Goal: Information Seeking & Learning: Find contact information

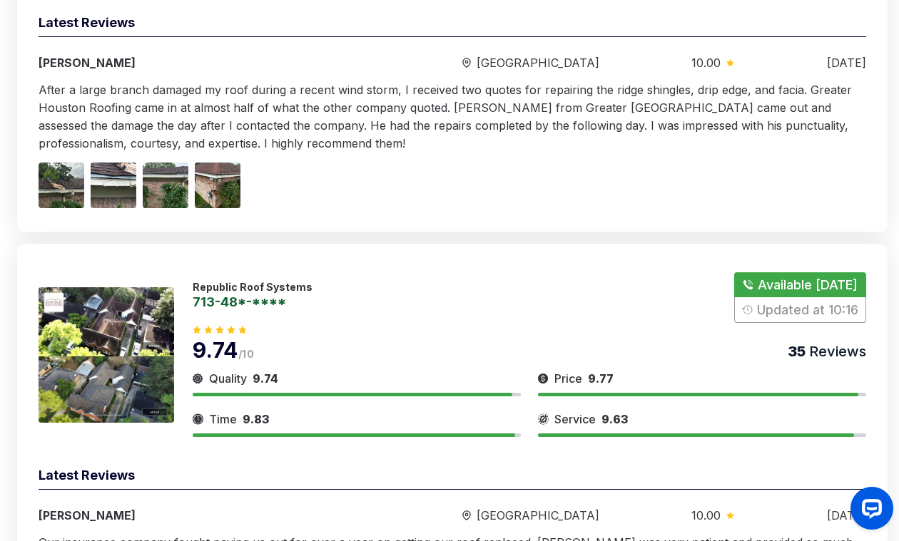
scroll to position [1948, 0]
click at [252, 281] on p "Republic Roof Systems" at bounding box center [253, 286] width 120 height 12
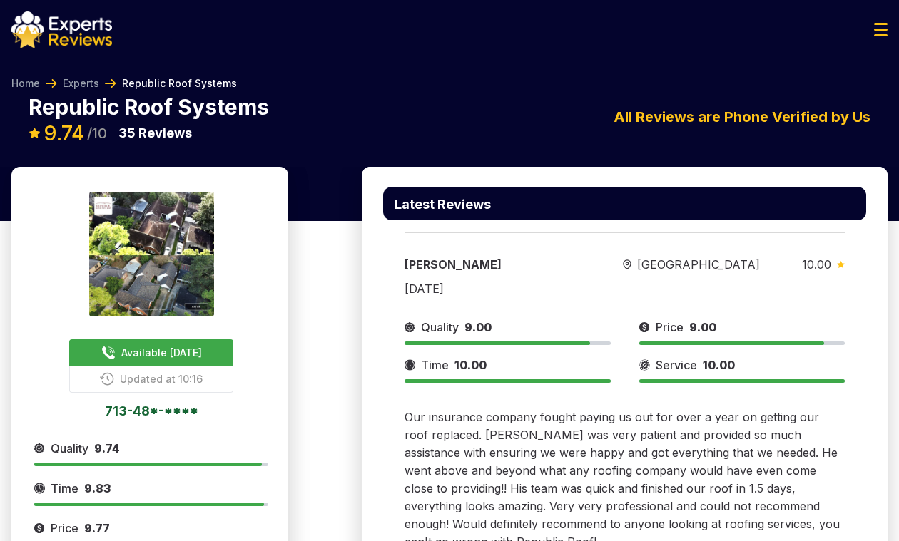
click at [771, 12] on div at bounding box center [449, 29] width 899 height 37
click at [548, 280] on div "Kaitlynn Wiener Houston 10.00 12/20/2023 Quality 9.00 Price 9.00 Time 10.00 Ser…" at bounding box center [624, 395] width 483 height 351
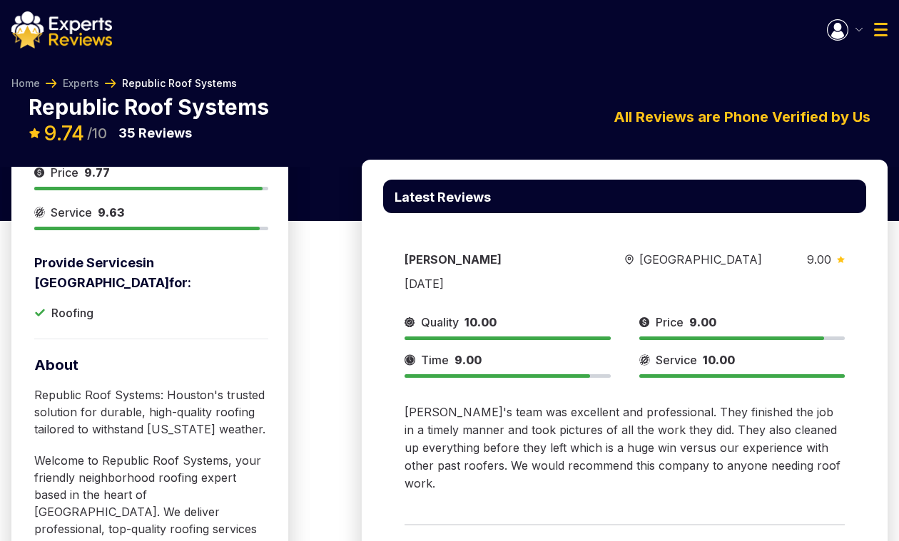
scroll to position [357, 0]
click at [847, 35] on img "button" at bounding box center [836, 29] width 21 height 21
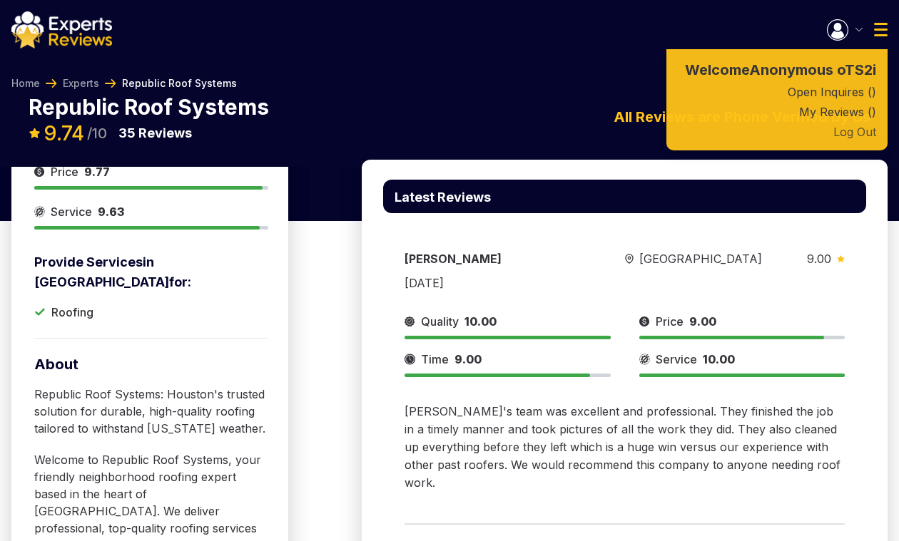
click at [853, 135] on button "Log Out" at bounding box center [776, 132] width 221 height 20
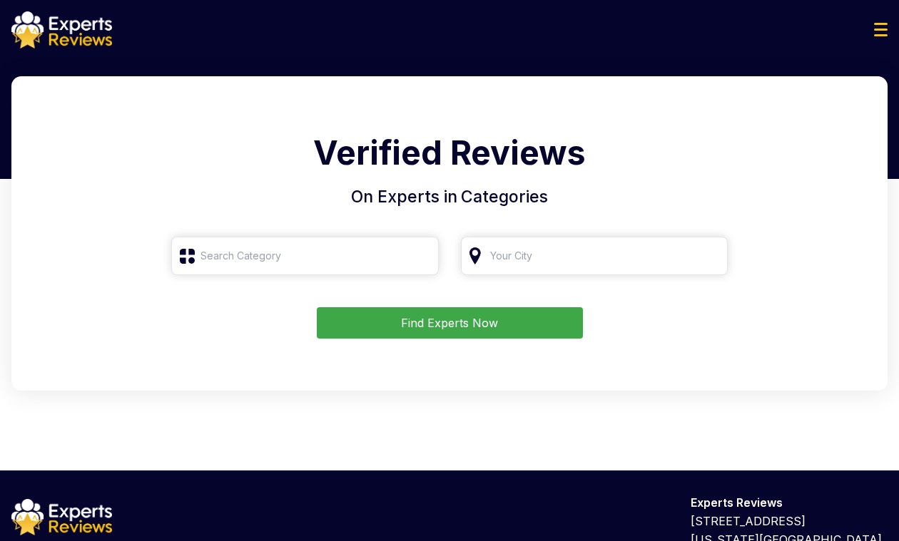
click at [240, 232] on div "Verified Reviews On Experts in Categories Find Experts Now" at bounding box center [449, 233] width 876 height 314
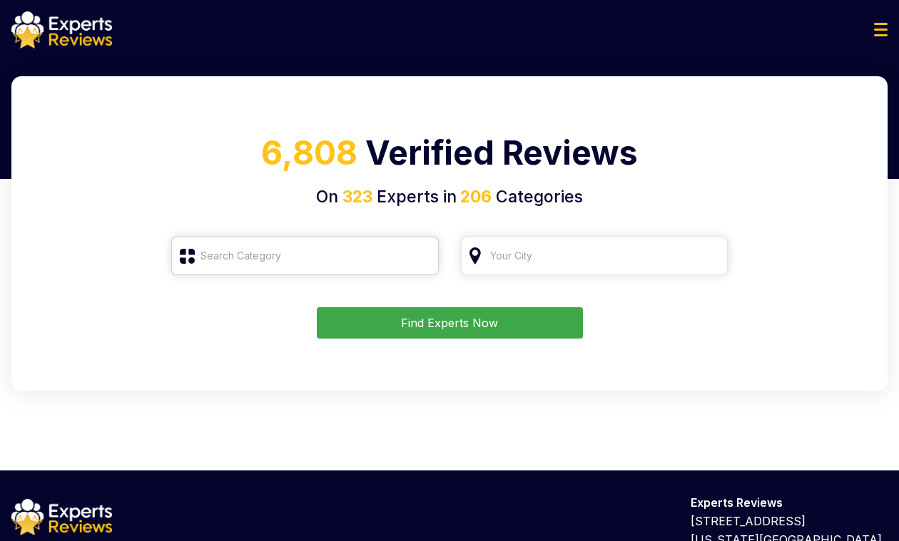
click at [248, 249] on input "search" at bounding box center [304, 256] width 267 height 39
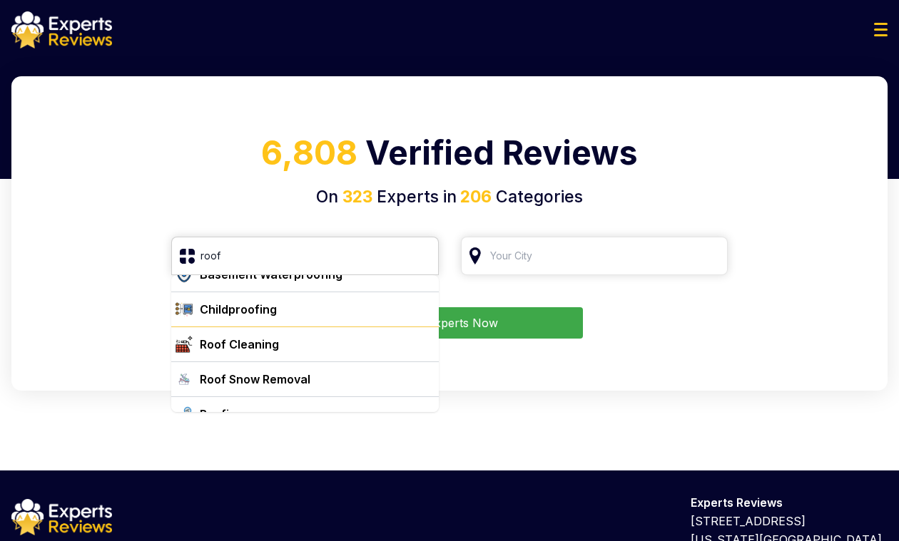
scroll to position [37, 0]
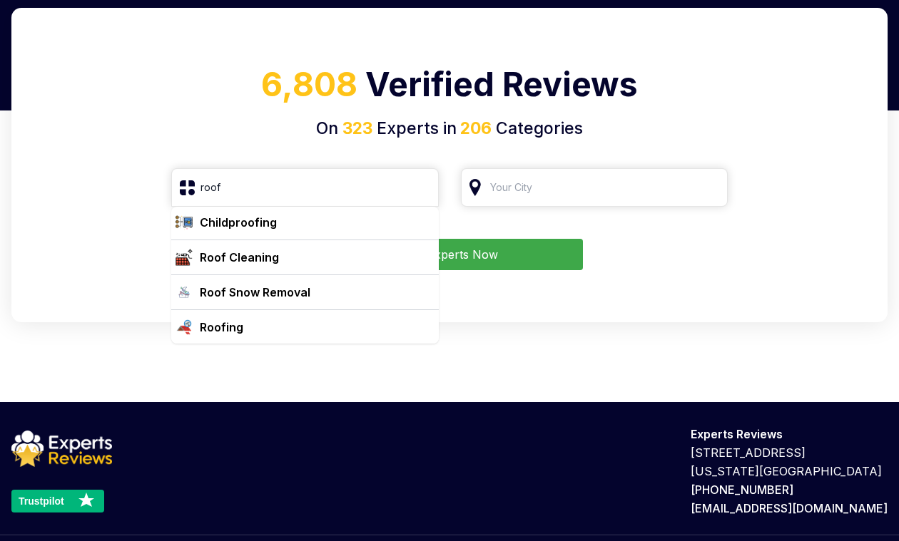
click at [292, 353] on div "6,808 Verified Reviews On 323 Experts in 206 Categories roof Basement Waterproo…" at bounding box center [449, 205] width 899 height 394
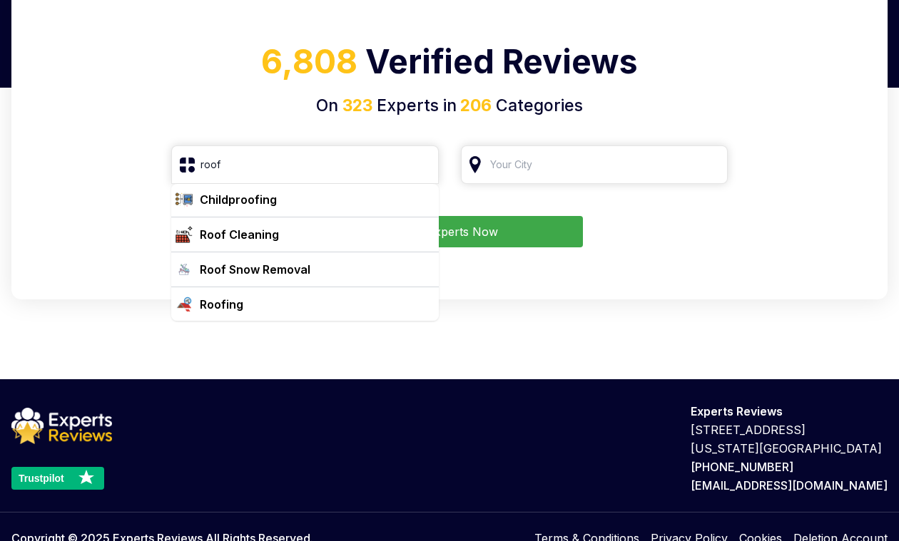
click at [292, 314] on div "6,808 Verified Reviews On 323 Experts in 206 Categories roof Basement Waterproo…" at bounding box center [449, 182] width 899 height 394
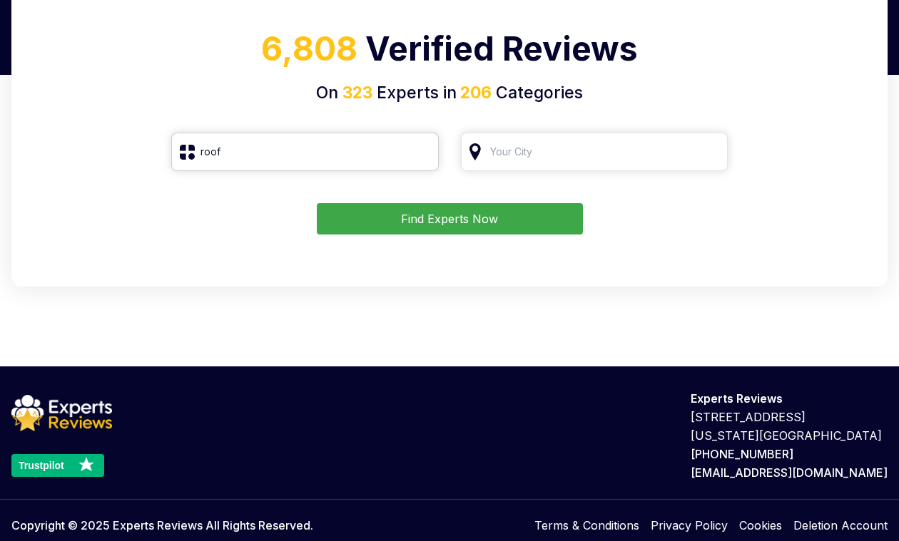
click at [295, 166] on input "roof" at bounding box center [304, 152] width 267 height 39
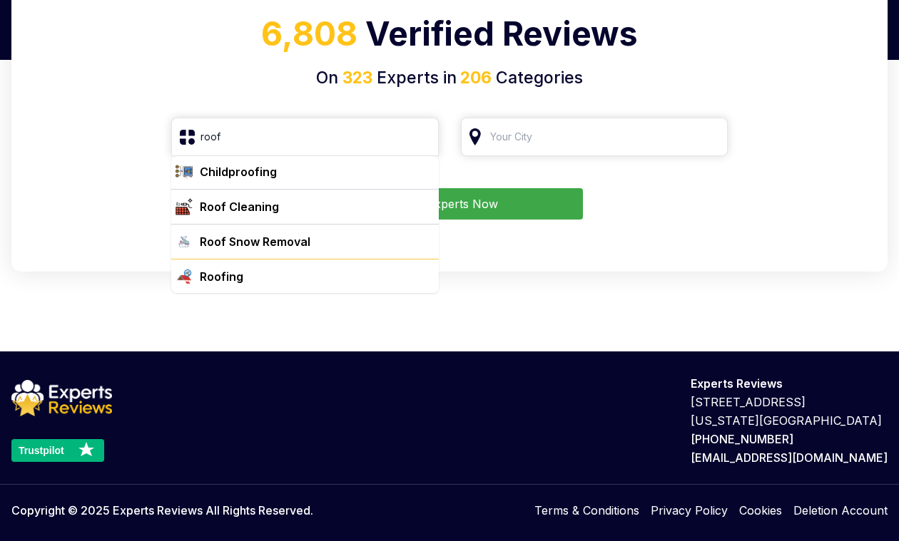
click at [286, 275] on div "Roofing" at bounding box center [313, 276] width 239 height 17
type input "Roofing"
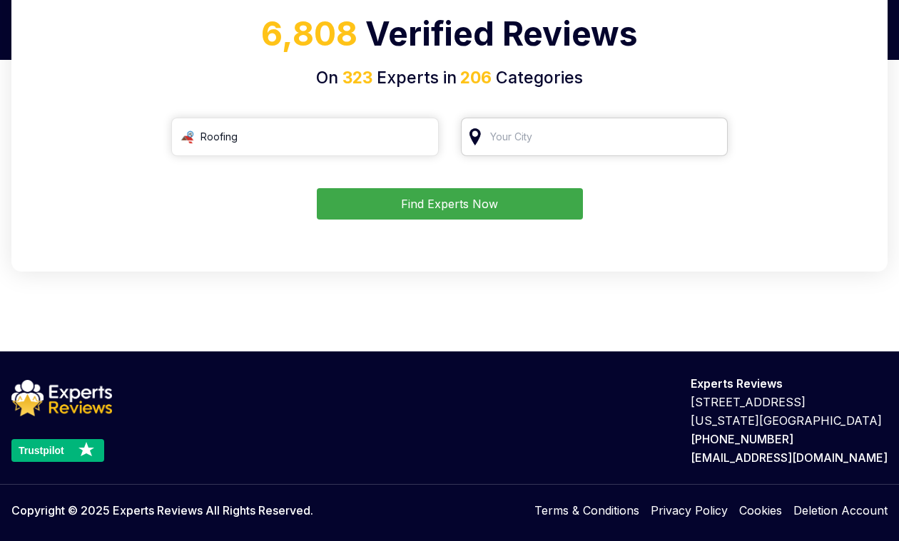
click at [511, 142] on input "search" at bounding box center [594, 137] width 267 height 39
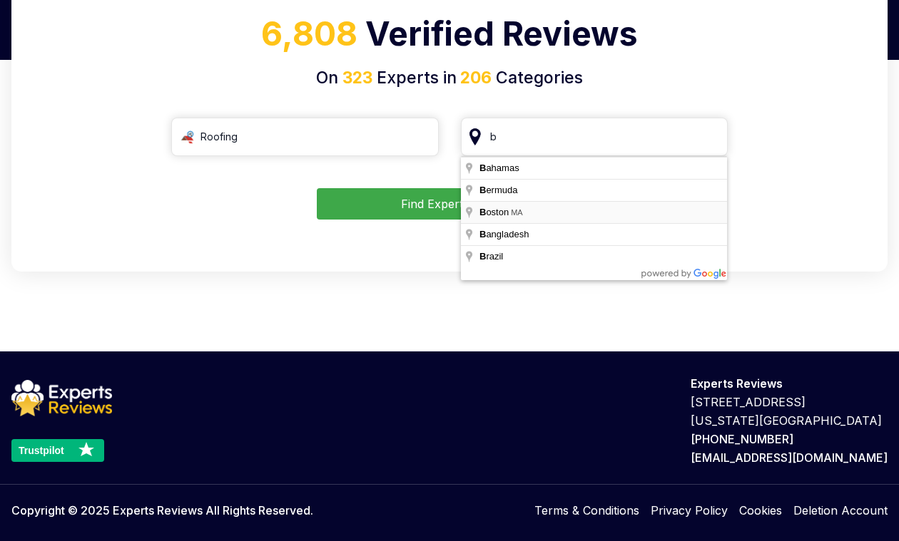
type input "Boston, MA"
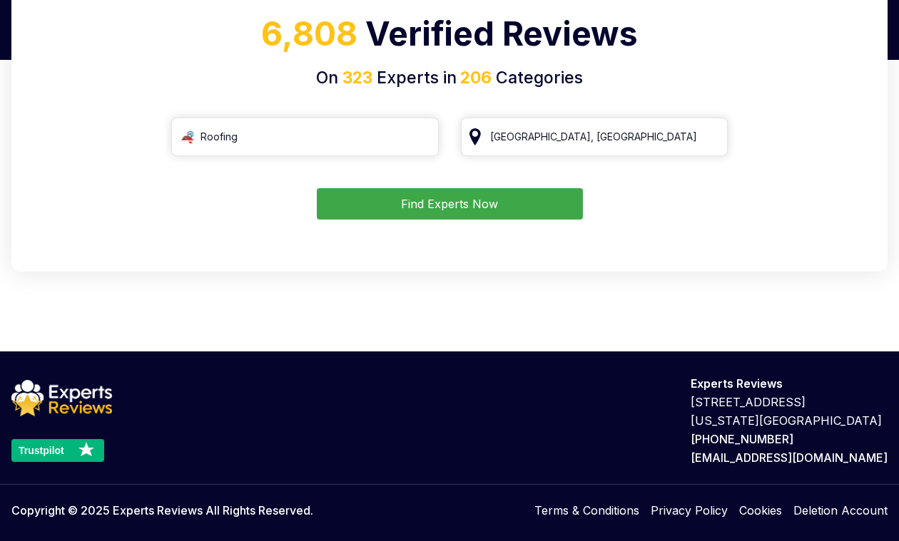
click at [527, 209] on button "Find Experts Now" at bounding box center [450, 203] width 266 height 31
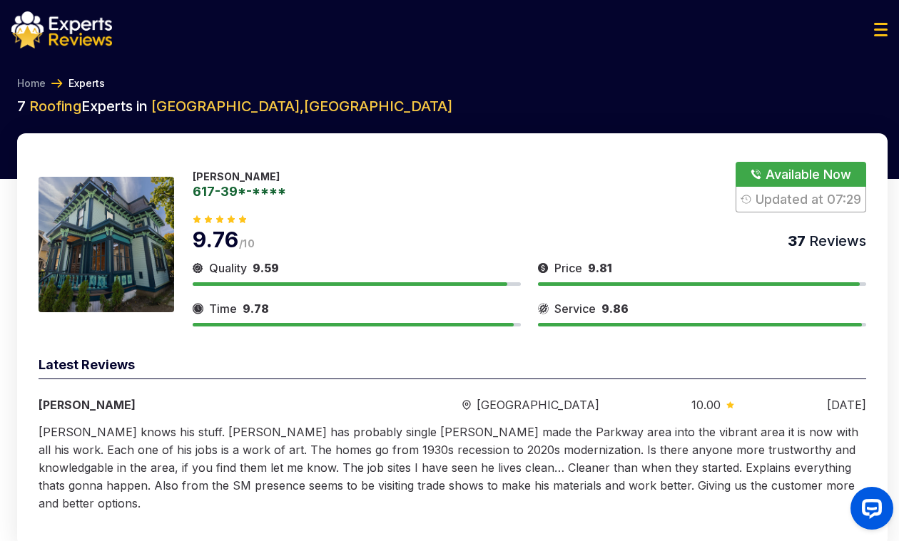
click at [257, 190] on link "617-39*-****" at bounding box center [239, 191] width 93 height 13
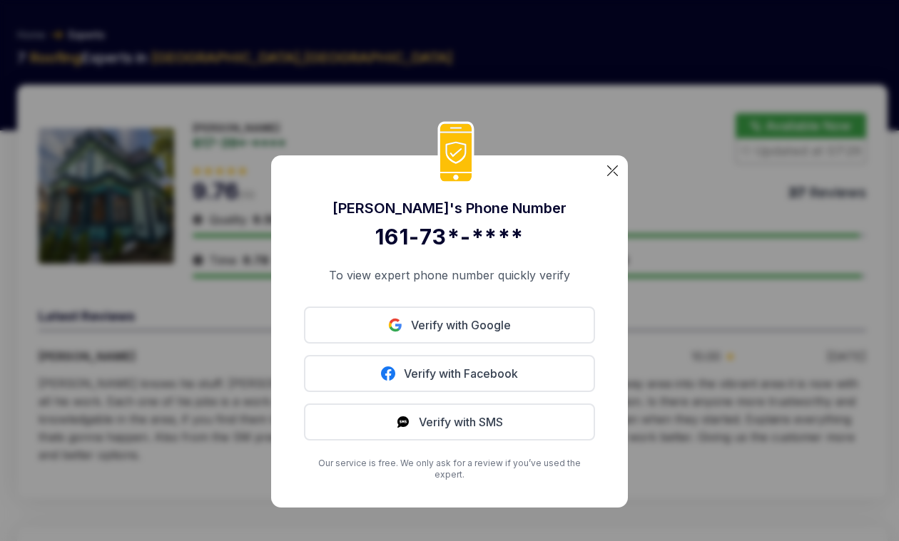
scroll to position [72, 0]
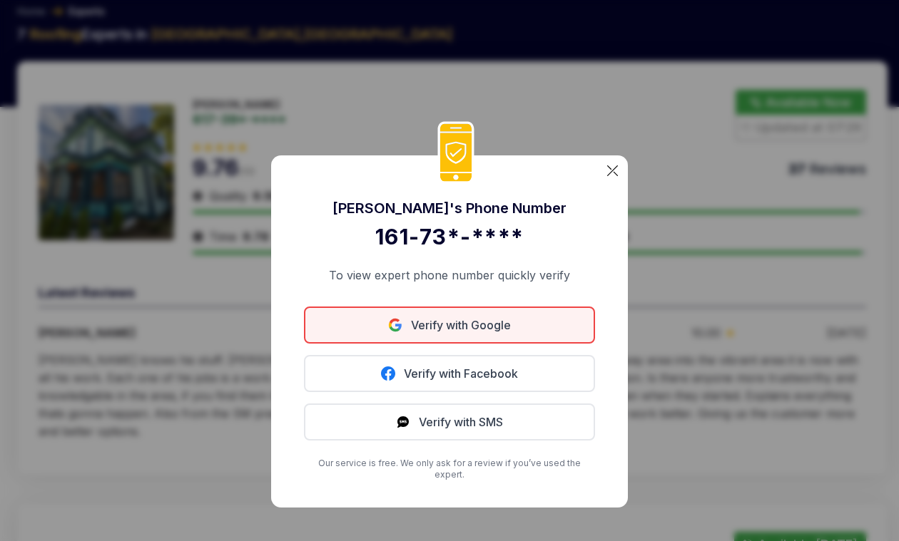
click at [448, 337] on link "Verify with Google" at bounding box center [449, 325] width 291 height 37
click at [416, 337] on link "Verify with Google" at bounding box center [449, 325] width 291 height 37
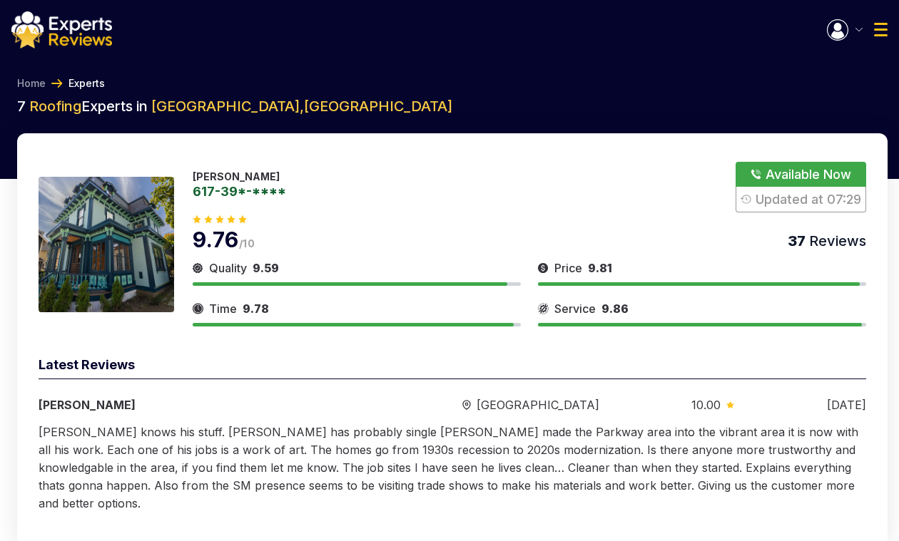
click at [844, 34] on img "button" at bounding box center [836, 29] width 21 height 21
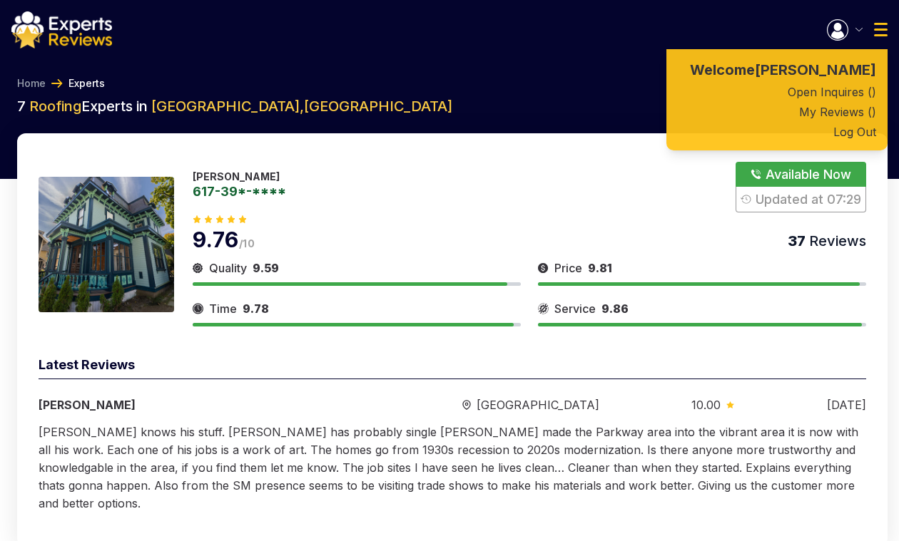
click at [425, 217] on div "9.76 /10 37 Reviews" at bounding box center [529, 233] width 673 height 40
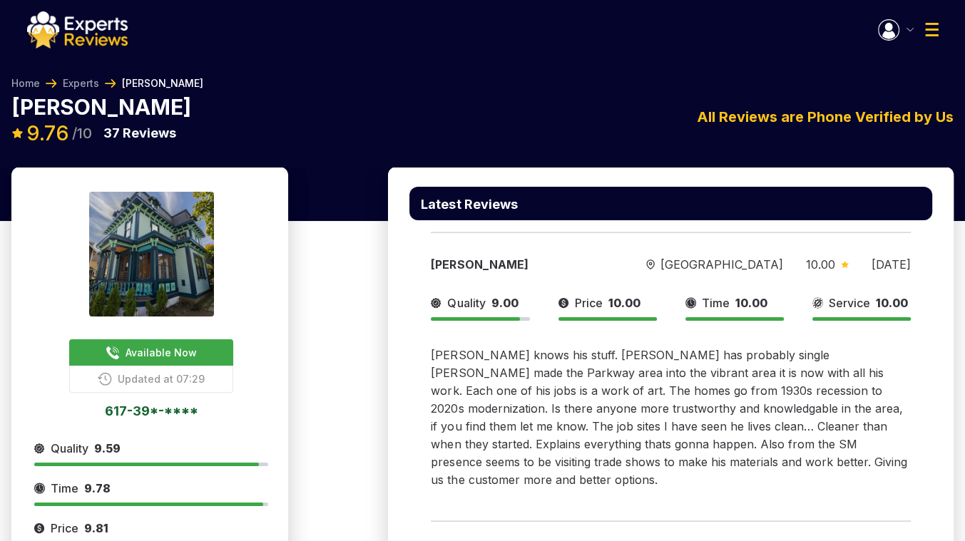
click at [183, 404] on link "617-39*-****" at bounding box center [151, 410] width 234 height 13
click at [896, 26] on img "button" at bounding box center [888, 29] width 21 height 21
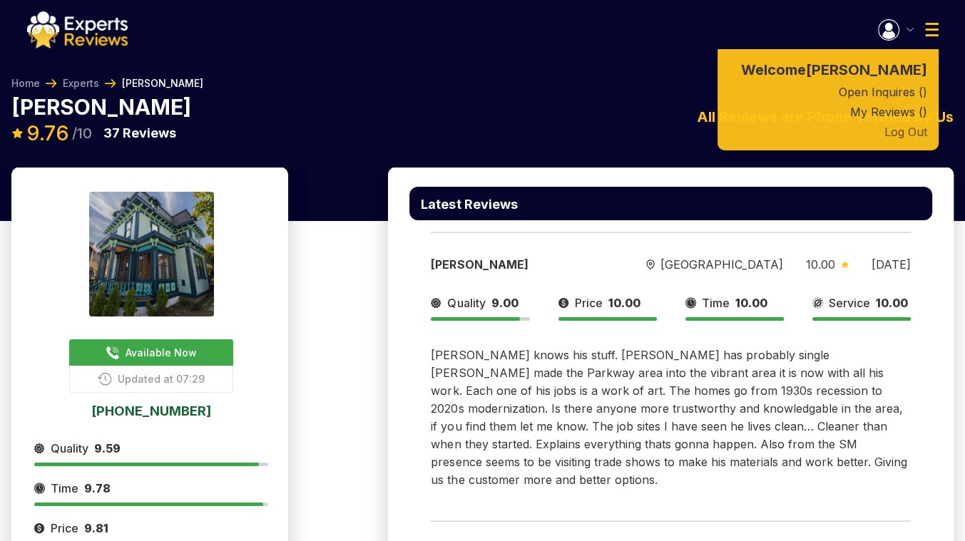
click at [898, 142] on button "Log Out" at bounding box center [827, 132] width 221 height 20
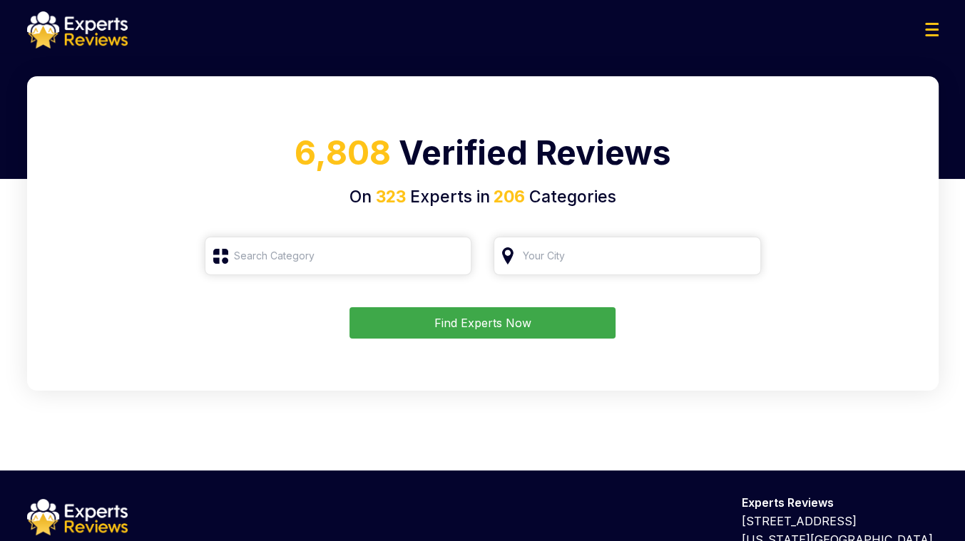
click at [923, 37] on div at bounding box center [483, 29] width 934 height 37
click at [287, 248] on input "search" at bounding box center [338, 256] width 267 height 39
type input "К"
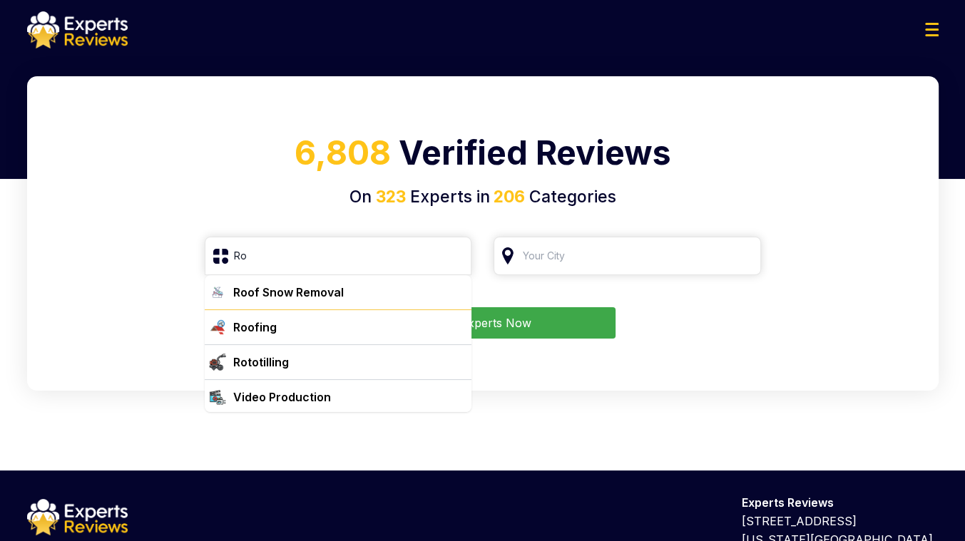
click at [290, 319] on div "Roofing" at bounding box center [346, 327] width 239 height 17
type input "Roofing"
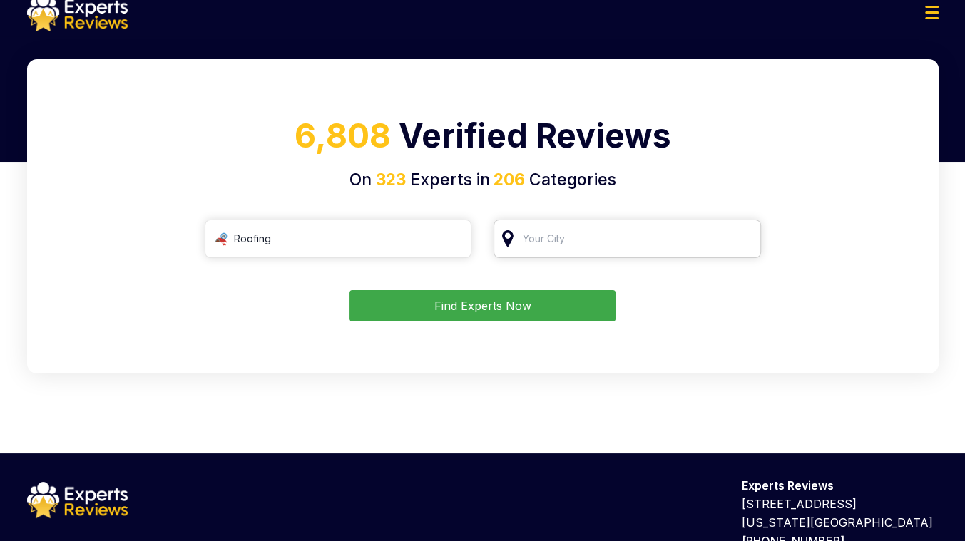
click at [550, 240] on input "search" at bounding box center [626, 239] width 267 height 39
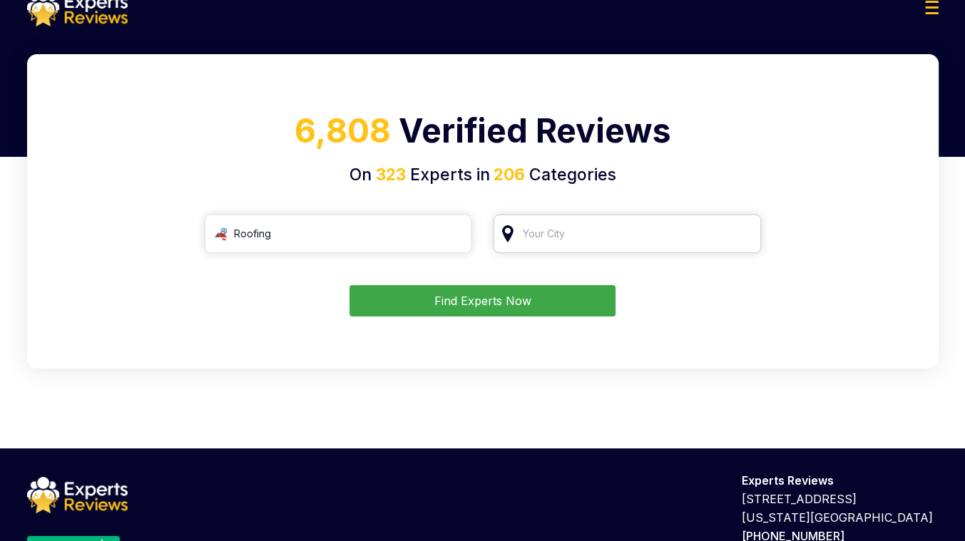
scroll to position [23, 0]
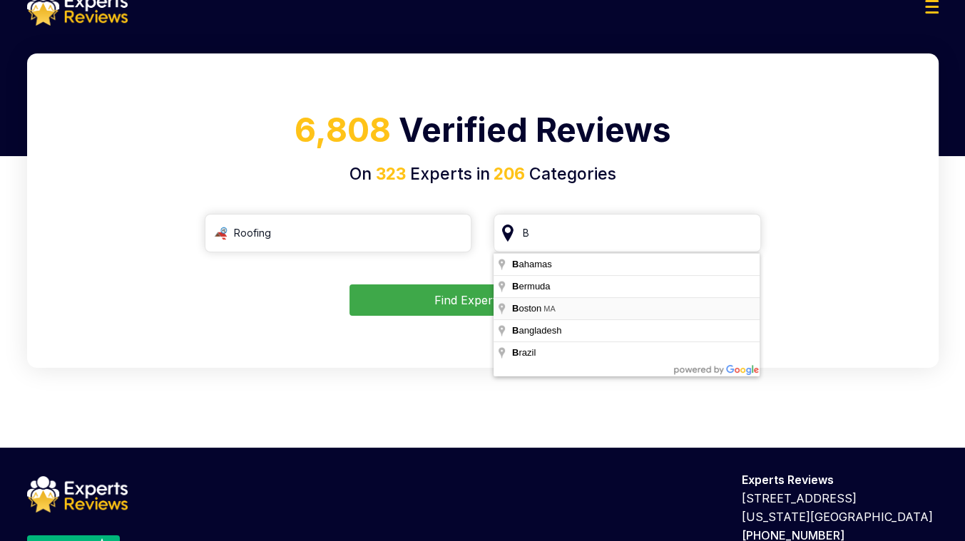
type input "Boston, MA"
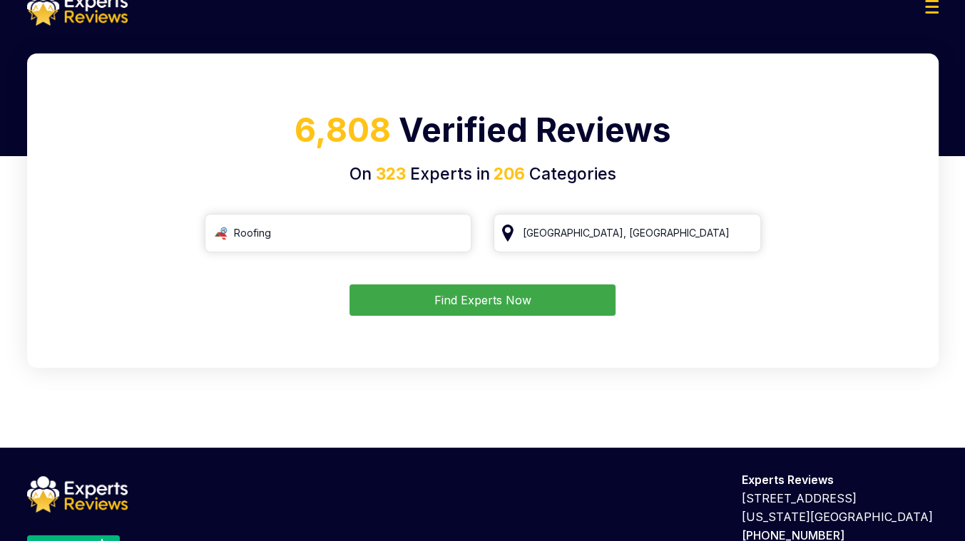
click at [511, 297] on button "Find Experts Now" at bounding box center [482, 300] width 266 height 31
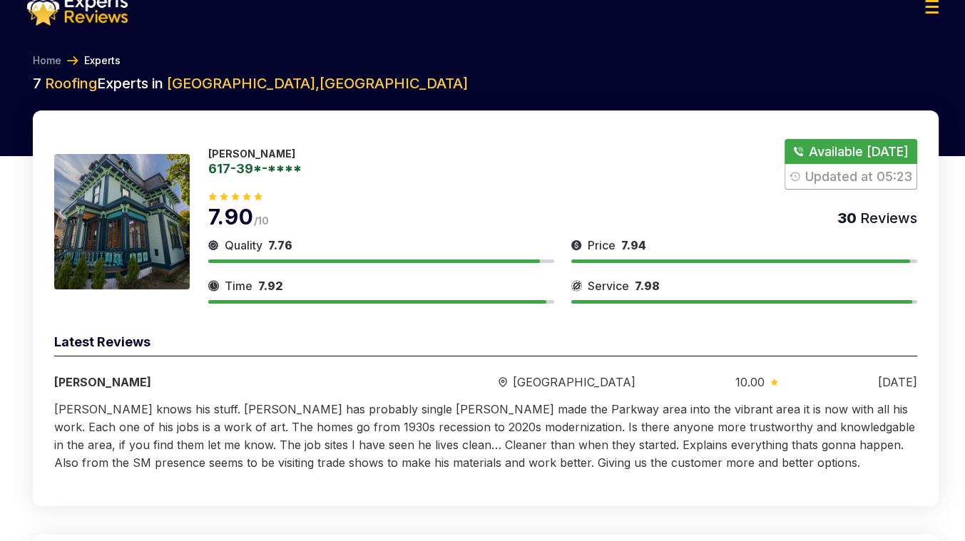
click at [242, 177] on div "Donald 617-39*-****" at bounding box center [254, 164] width 93 height 33
click at [258, 172] on link "617-39*-****" at bounding box center [254, 168] width 93 height 13
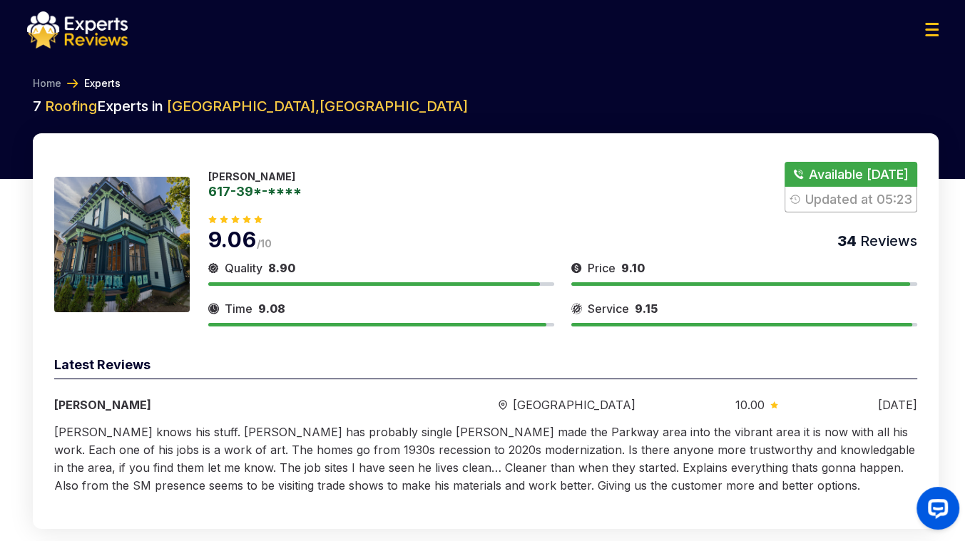
click at [253, 190] on link "617-39*-****" at bounding box center [254, 191] width 93 height 13
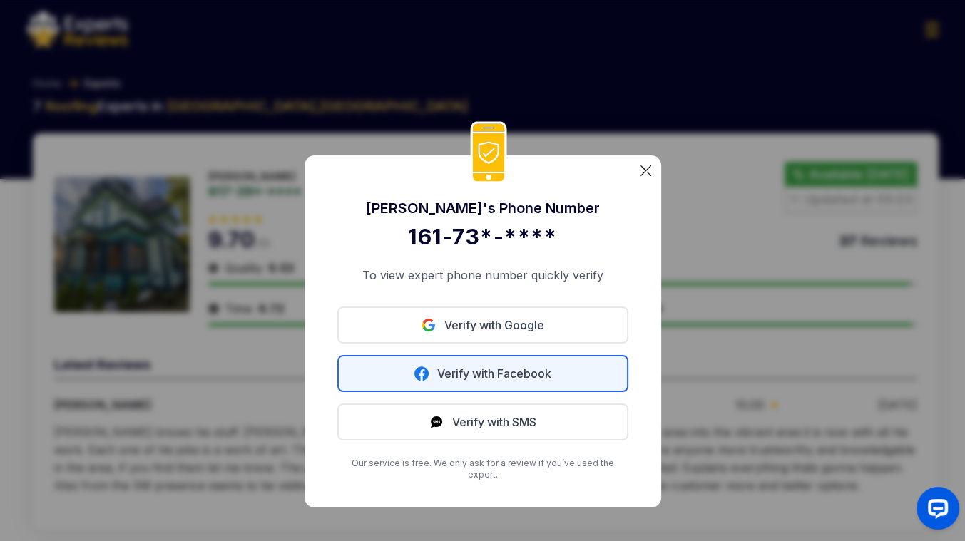
click at [450, 374] on link "Verify with Facebook" at bounding box center [482, 373] width 291 height 37
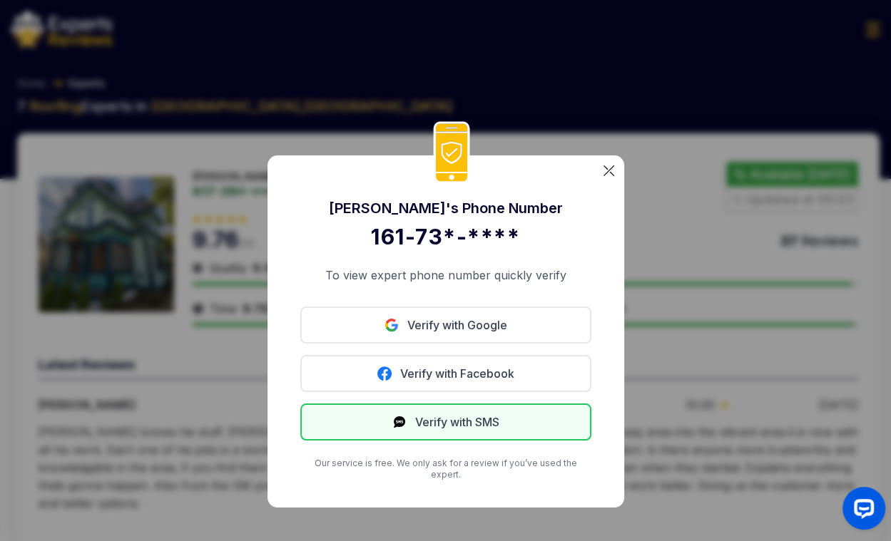
click at [438, 428] on button "Verify with SMS" at bounding box center [445, 422] width 291 height 37
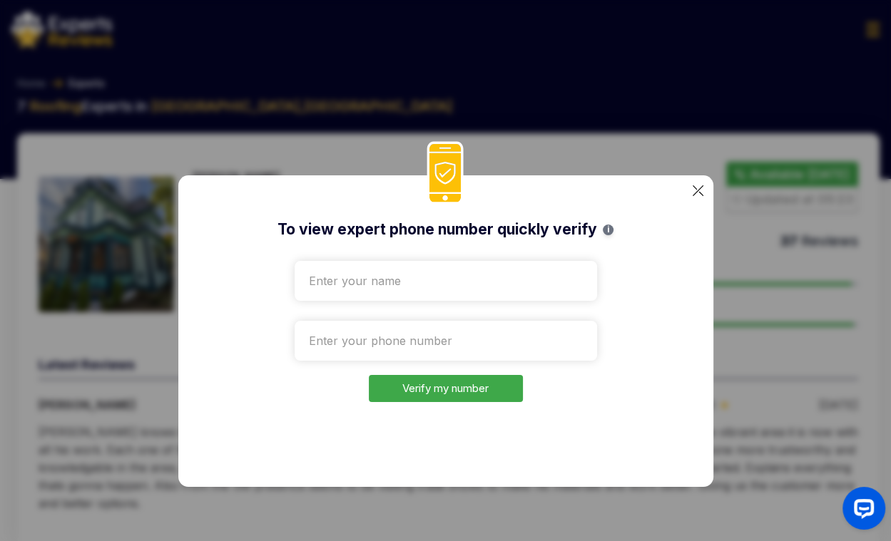
click at [388, 275] on input "text" at bounding box center [446, 281] width 302 height 40
type input "Roman"
click at [570, 338] on input "tel" at bounding box center [446, 341] width 302 height 40
paste input "1 (970) 710-1062"
type input "1 (970) 710-1062"
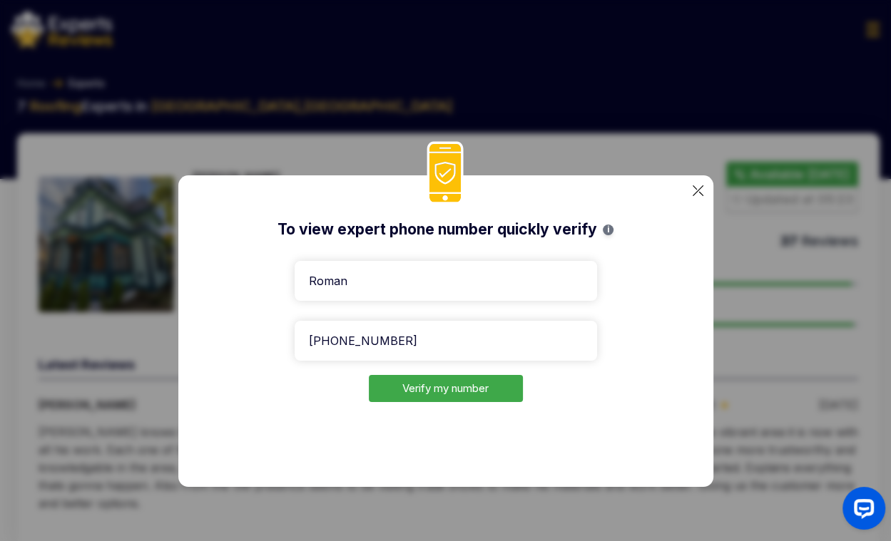
click at [434, 394] on button "Verify my number" at bounding box center [446, 389] width 154 height 28
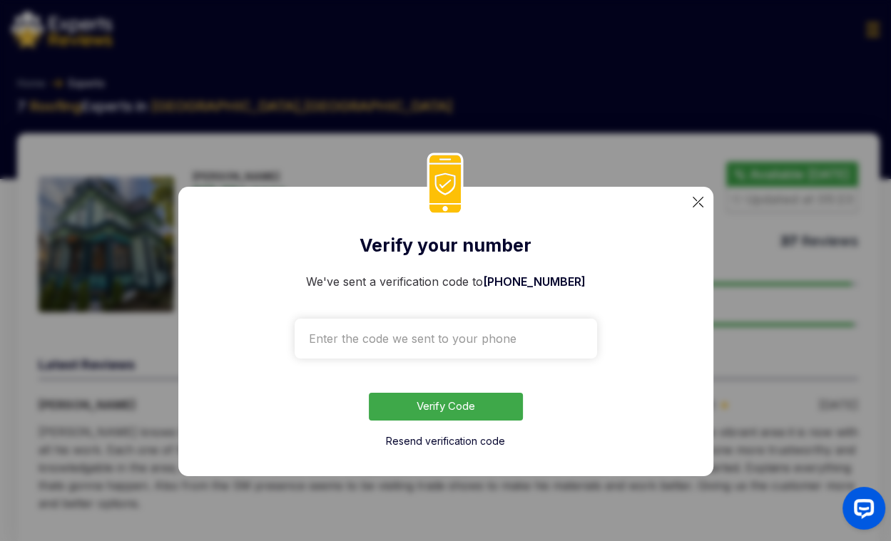
click at [511, 350] on input "text" at bounding box center [446, 339] width 302 height 40
paste input "0483"
type input "0483"
click at [434, 403] on button "Verify Code" at bounding box center [446, 407] width 154 height 28
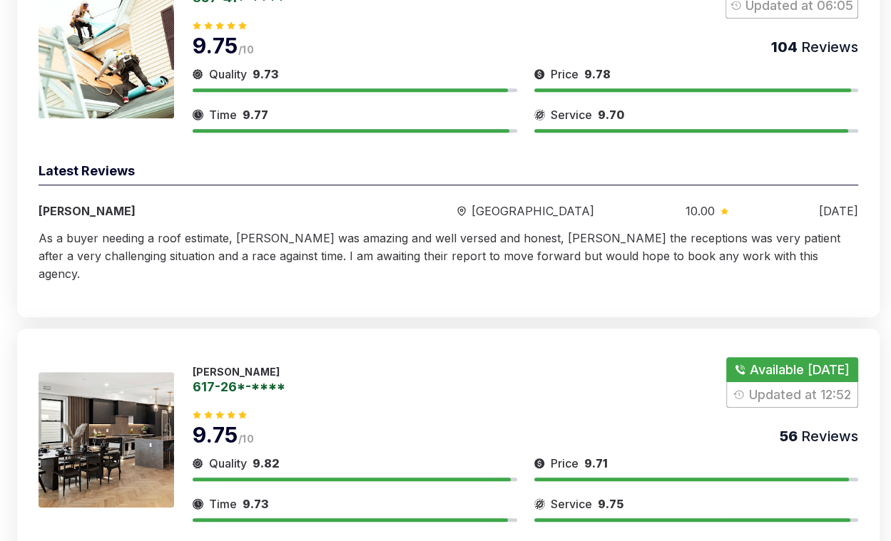
scroll to position [636, 0]
click at [200, 366] on p "[PERSON_NAME]" at bounding box center [239, 372] width 93 height 12
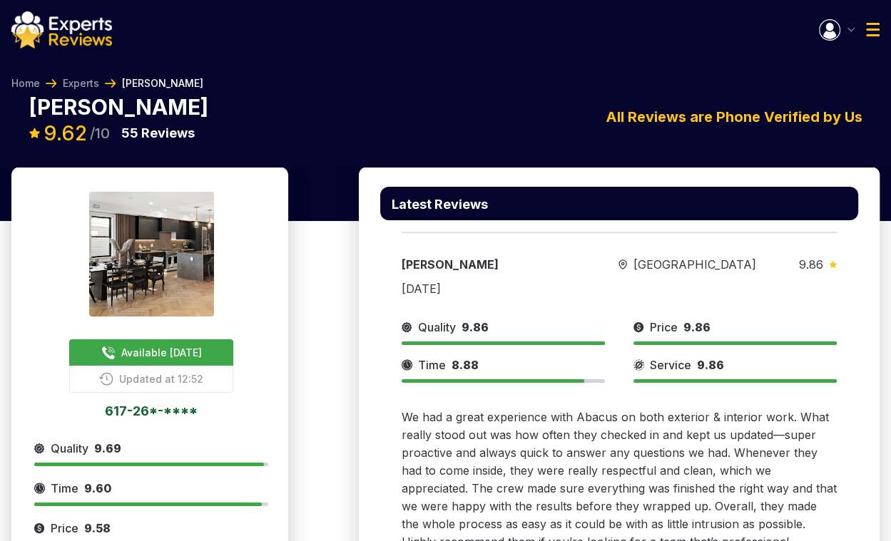
click at [831, 35] on img "button" at bounding box center [829, 29] width 21 height 21
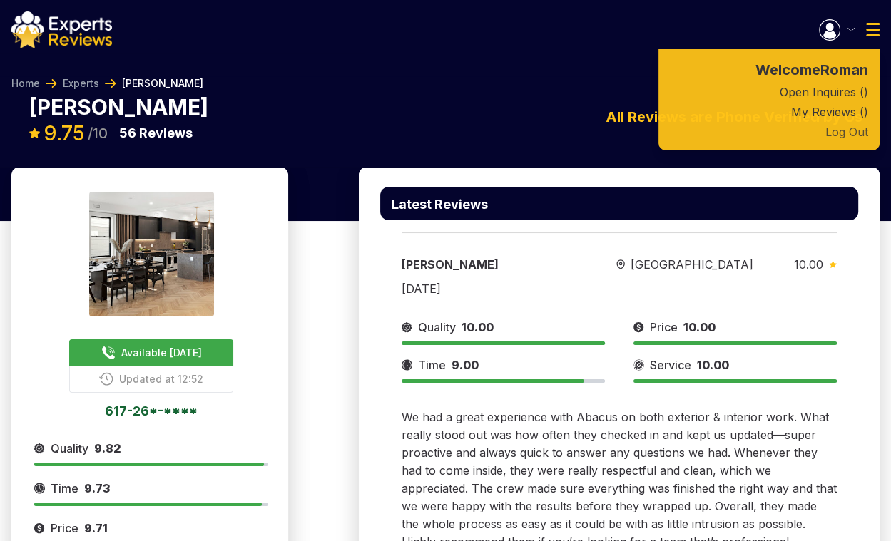
click at [851, 133] on button "Log Out" at bounding box center [768, 132] width 221 height 20
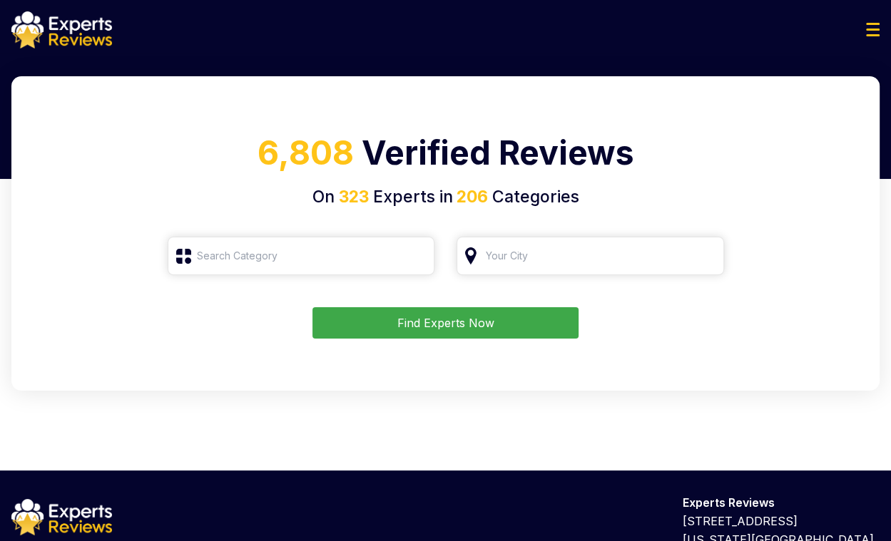
click at [865, 40] on div at bounding box center [445, 29] width 891 height 37
click at [98, 26] on img at bounding box center [61, 29] width 101 height 37
click at [84, 36] on img at bounding box center [61, 29] width 101 height 37
click at [88, 35] on img at bounding box center [61, 29] width 101 height 37
click at [852, 31] on div at bounding box center [445, 29] width 891 height 37
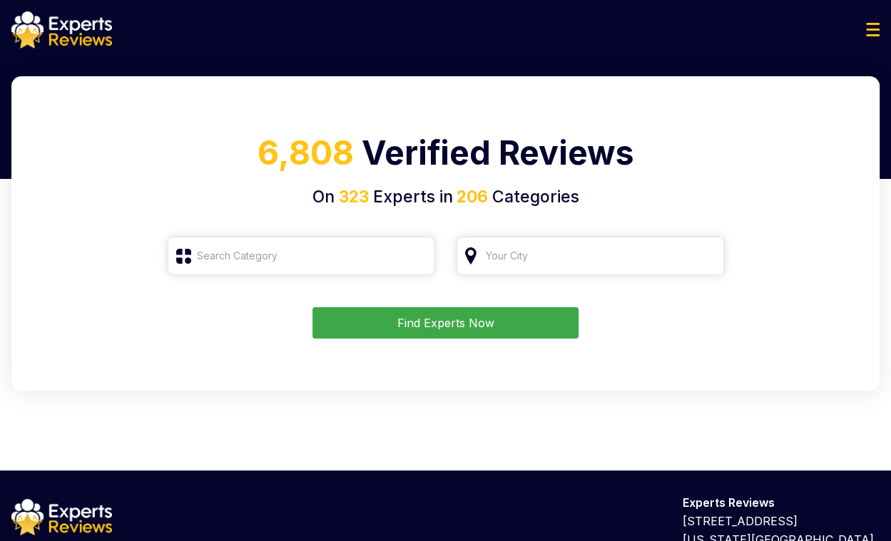
click at [873, 33] on img at bounding box center [873, 30] width 14 height 14
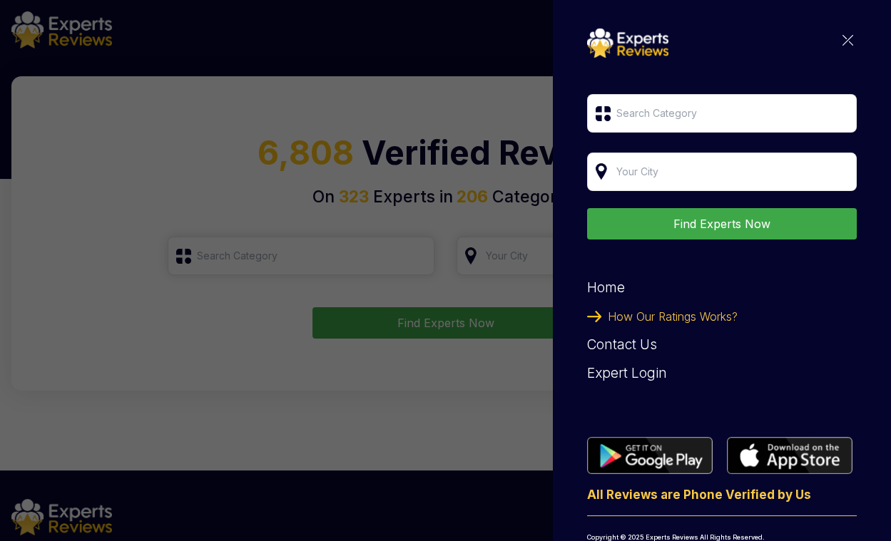
click at [629, 376] on div "Expert Login" at bounding box center [722, 373] width 270 height 29
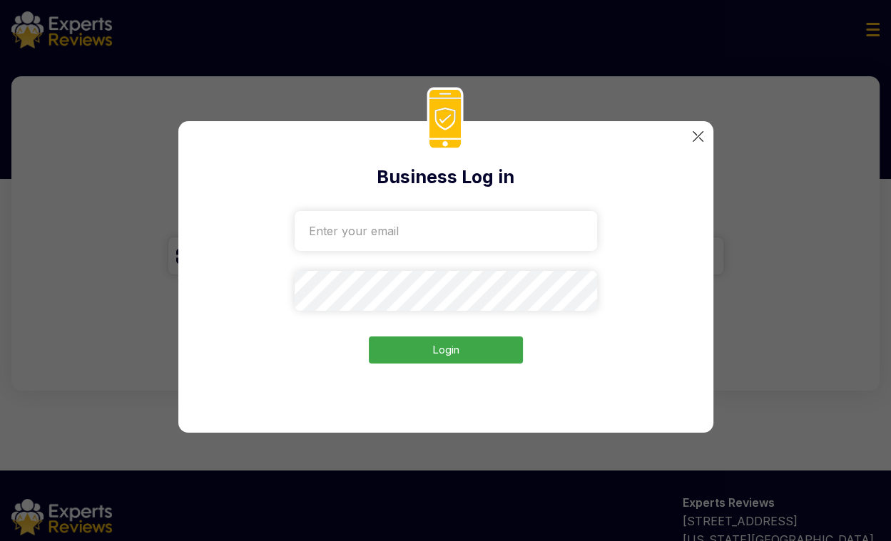
click at [497, 228] on input "email" at bounding box center [446, 231] width 302 height 40
click at [372, 237] on input "email" at bounding box center [446, 231] width 302 height 40
click at [364, 232] on input "email" at bounding box center [446, 231] width 302 height 40
paste input "0483"
click at [352, 236] on input "0483" at bounding box center [446, 231] width 302 height 40
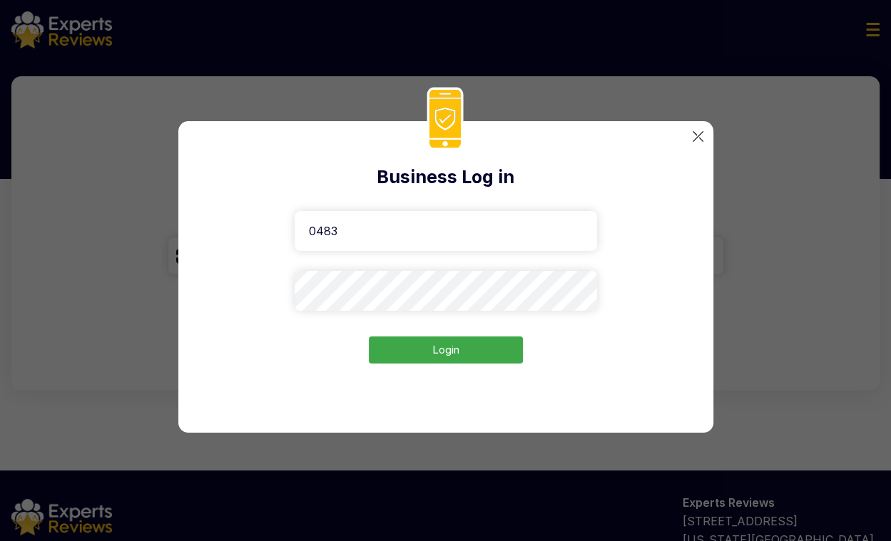
paste input "[EMAIL_ADDRESS][DOMAIN_NAME]"
type input "[EMAIL_ADDRESS][DOMAIN_NAME]"
click at [419, 354] on button "Login" at bounding box center [446, 351] width 154 height 28
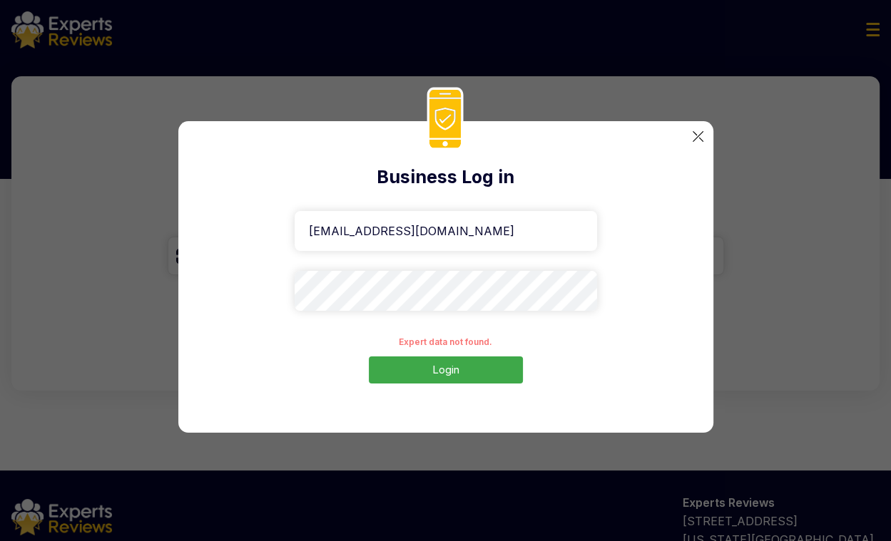
drag, startPoint x: 391, startPoint y: 243, endPoint x: 278, endPoint y: 243, distance: 112.7
click at [278, 243] on div "Business Log in [EMAIL_ADDRESS][DOMAIN_NAME] Expert data not found. Login" at bounding box center [445, 277] width 535 height 312
click at [687, 140] on div "Business Log in Expert data not found. Login" at bounding box center [445, 277] width 535 height 312
click at [696, 137] on img at bounding box center [697, 136] width 11 height 11
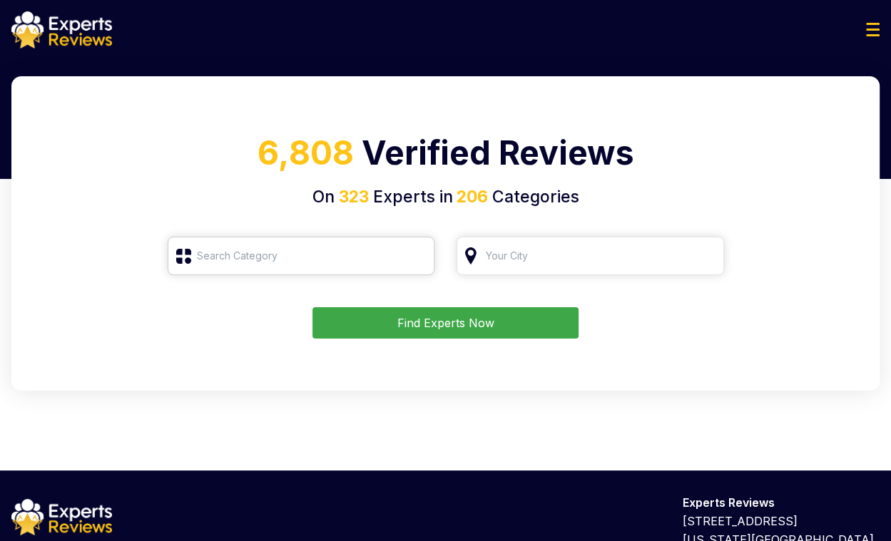
click at [249, 256] on input "search" at bounding box center [301, 256] width 267 height 39
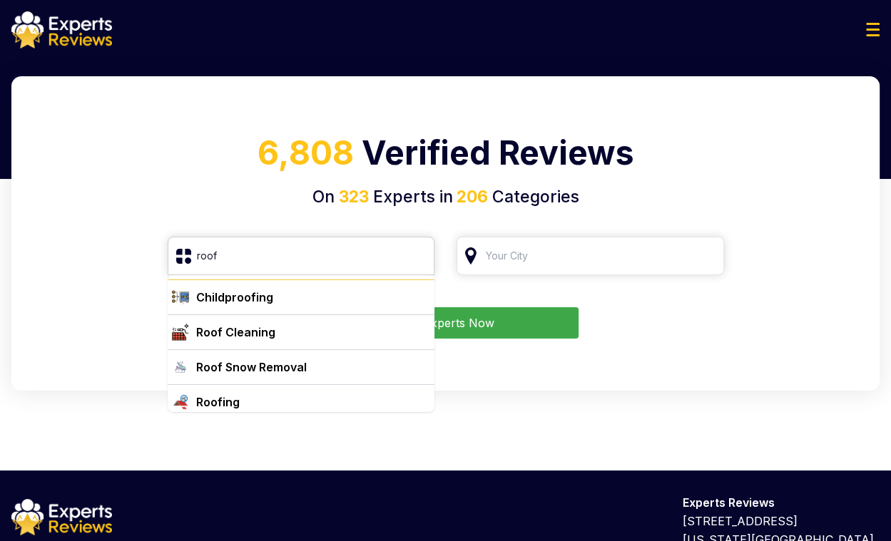
scroll to position [37, 0]
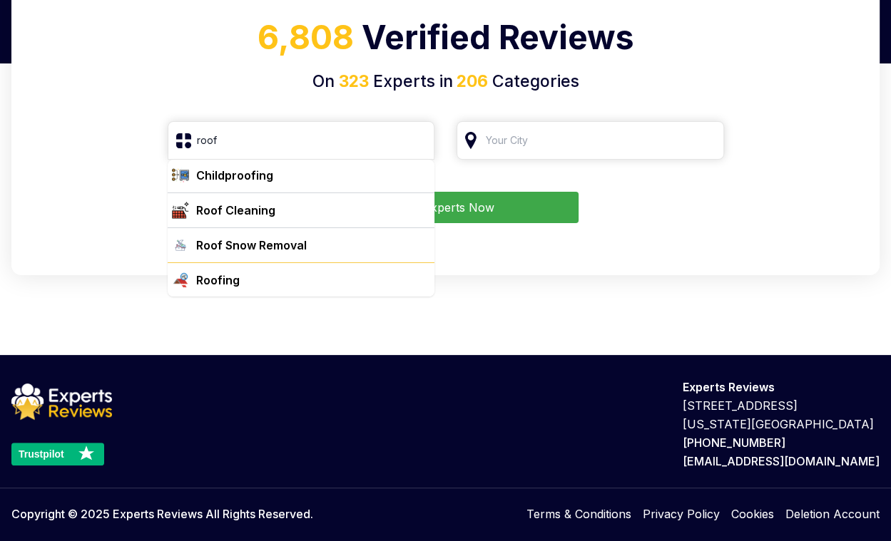
click at [251, 292] on div "Roofing" at bounding box center [301, 279] width 267 height 35
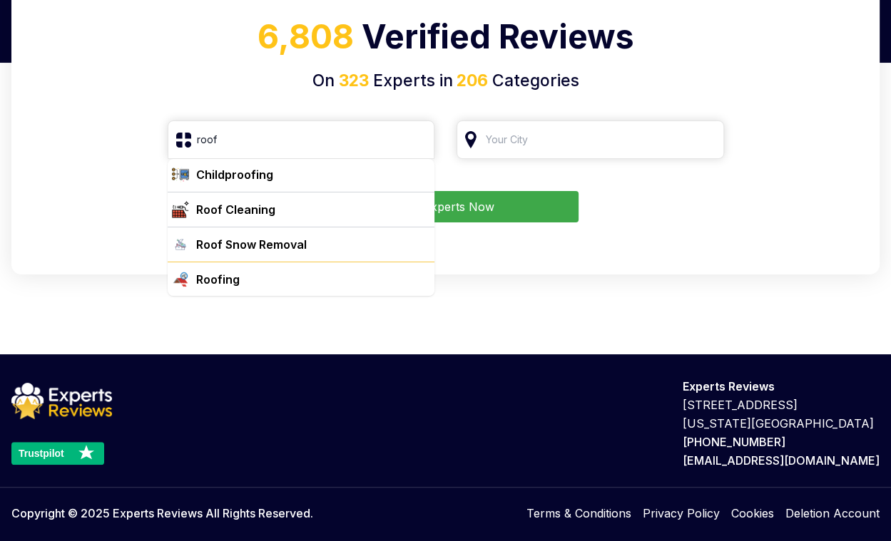
type input "Roofing"
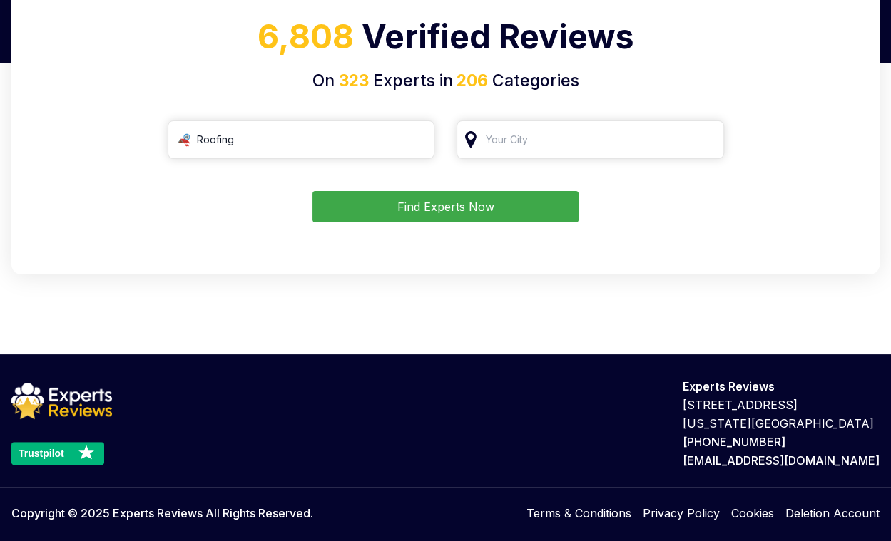
scroll to position [119, 0]
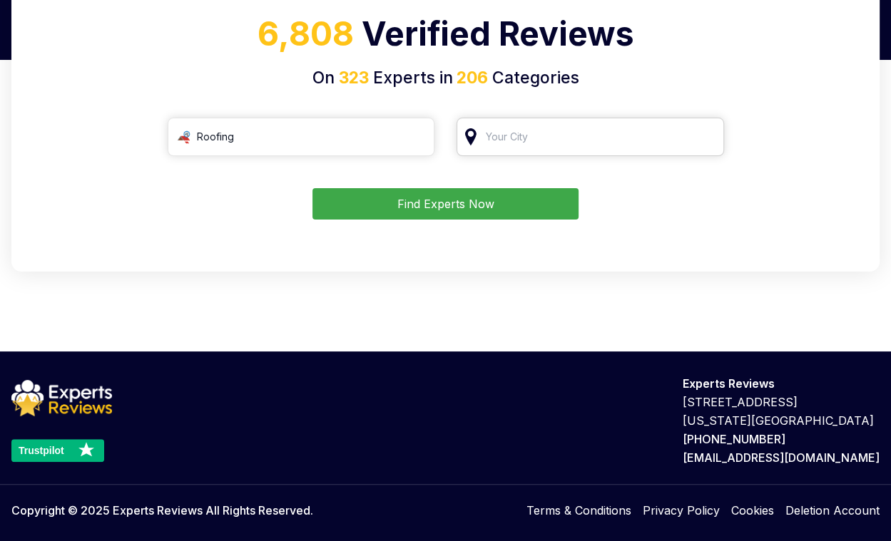
click at [523, 139] on input "search" at bounding box center [589, 137] width 267 height 39
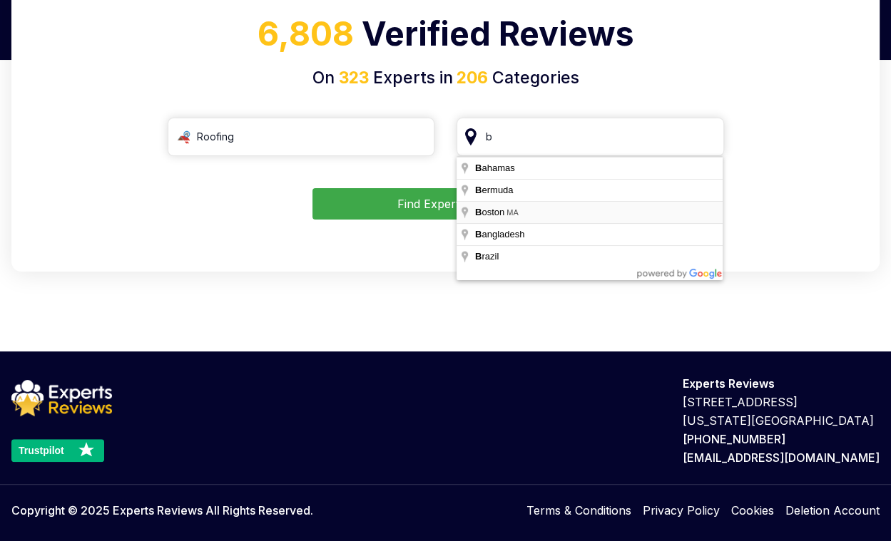
type input "[GEOGRAPHIC_DATA], [GEOGRAPHIC_DATA]"
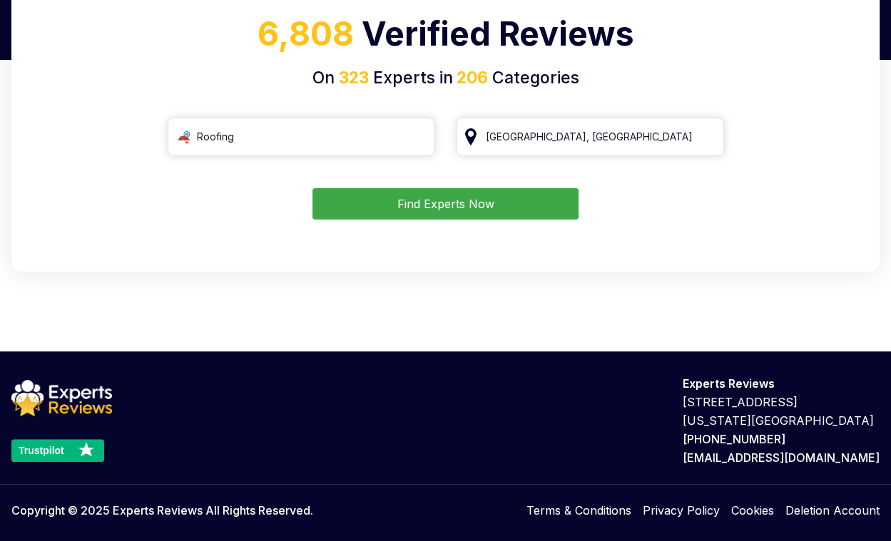
click at [528, 203] on button "Find Experts Now" at bounding box center [445, 203] width 266 height 31
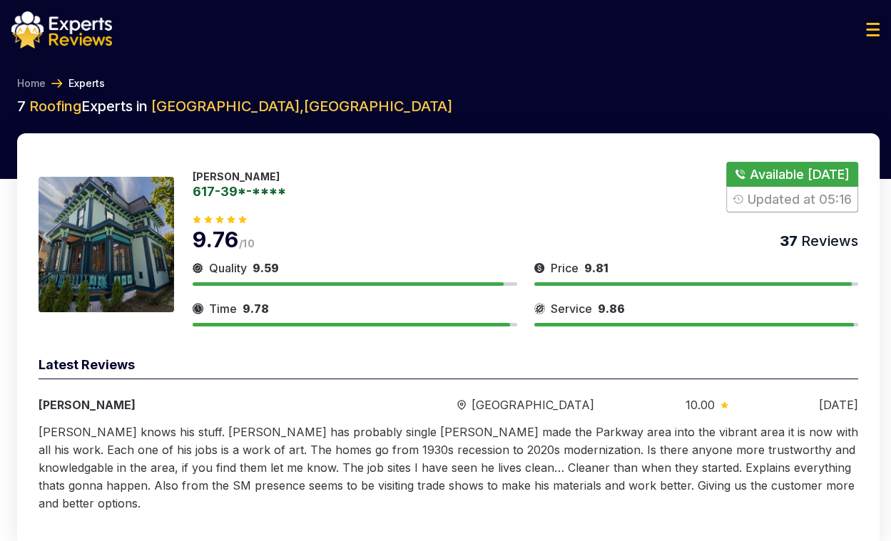
click at [237, 198] on link "617-39*-****" at bounding box center [239, 191] width 93 height 13
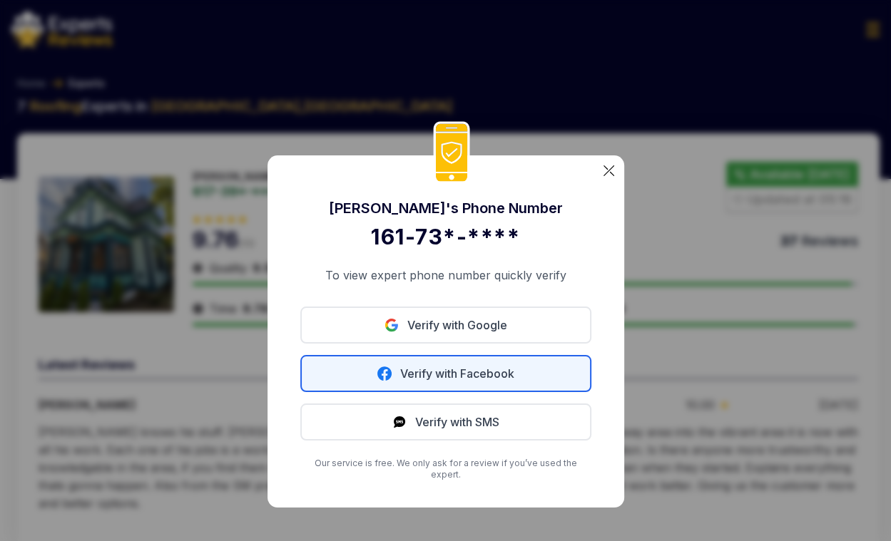
click at [390, 374] on icon at bounding box center [384, 374] width 14 height 14
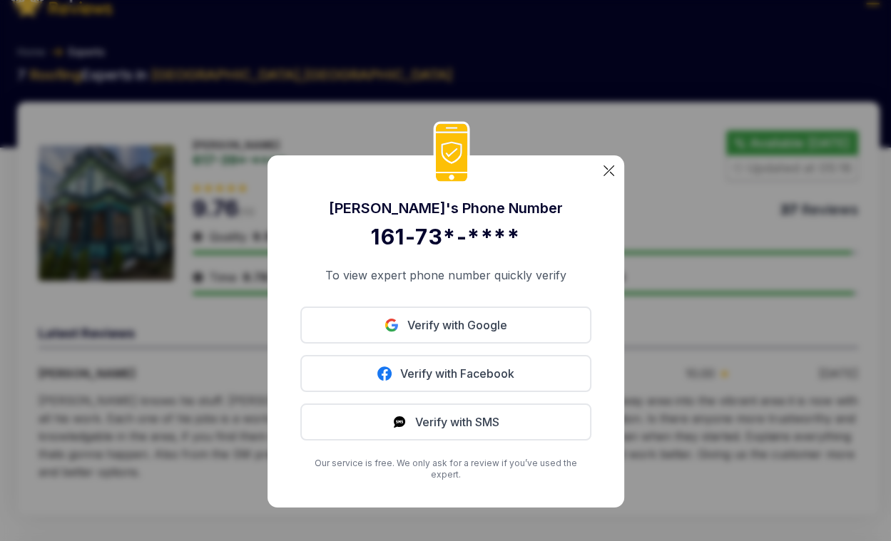
scroll to position [36, 0]
